Goal: Find specific page/section: Find specific page/section

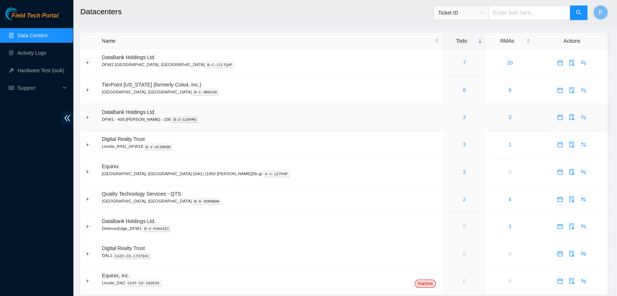
click at [443, 125] on td "3" at bounding box center [464, 117] width 43 height 27
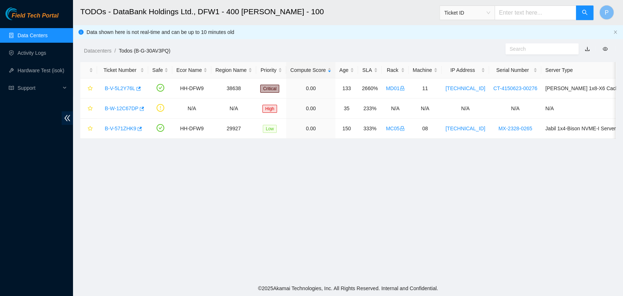
click at [47, 33] on link "Data Centers" at bounding box center [33, 36] width 30 height 6
